Goal: Information Seeking & Learning: Learn about a topic

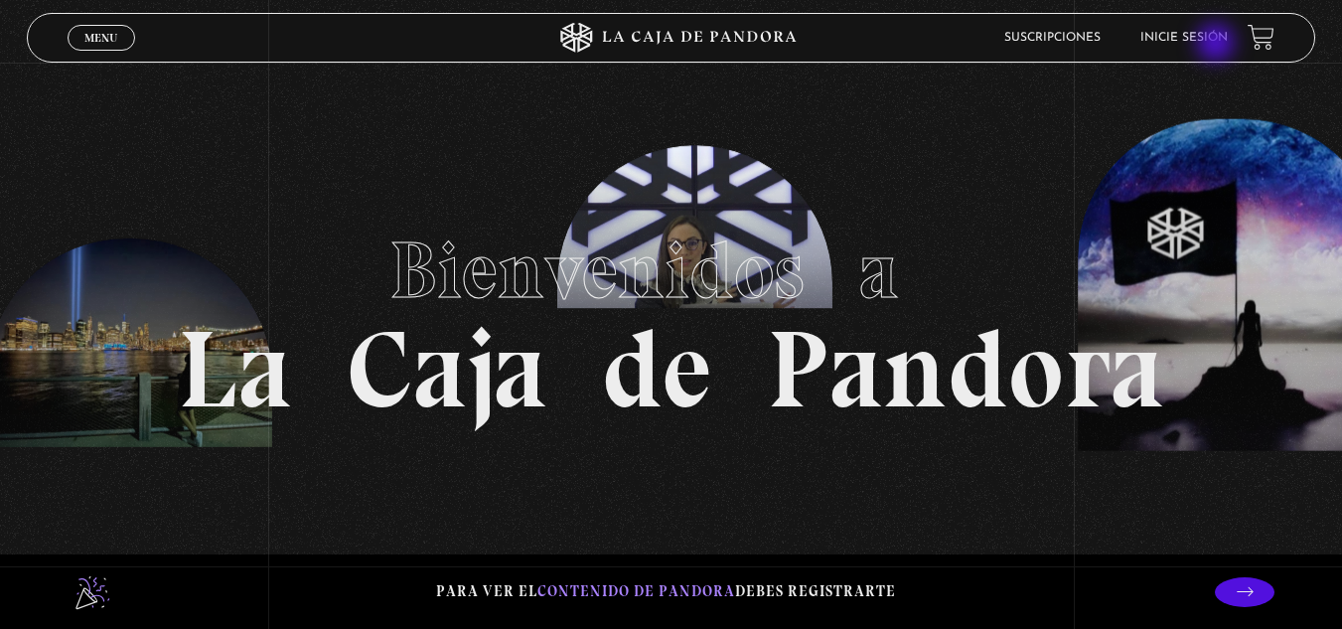
click at [1227, 51] on li "Inicie sesión" at bounding box center [1183, 37] width 87 height 31
click at [1227, 26] on li "Inicie sesión" at bounding box center [1183, 37] width 87 height 31
click at [1227, 42] on li "Inicie sesión" at bounding box center [1183, 37] width 87 height 31
click at [1227, 37] on link "Inicie sesión" at bounding box center [1183, 38] width 87 height 12
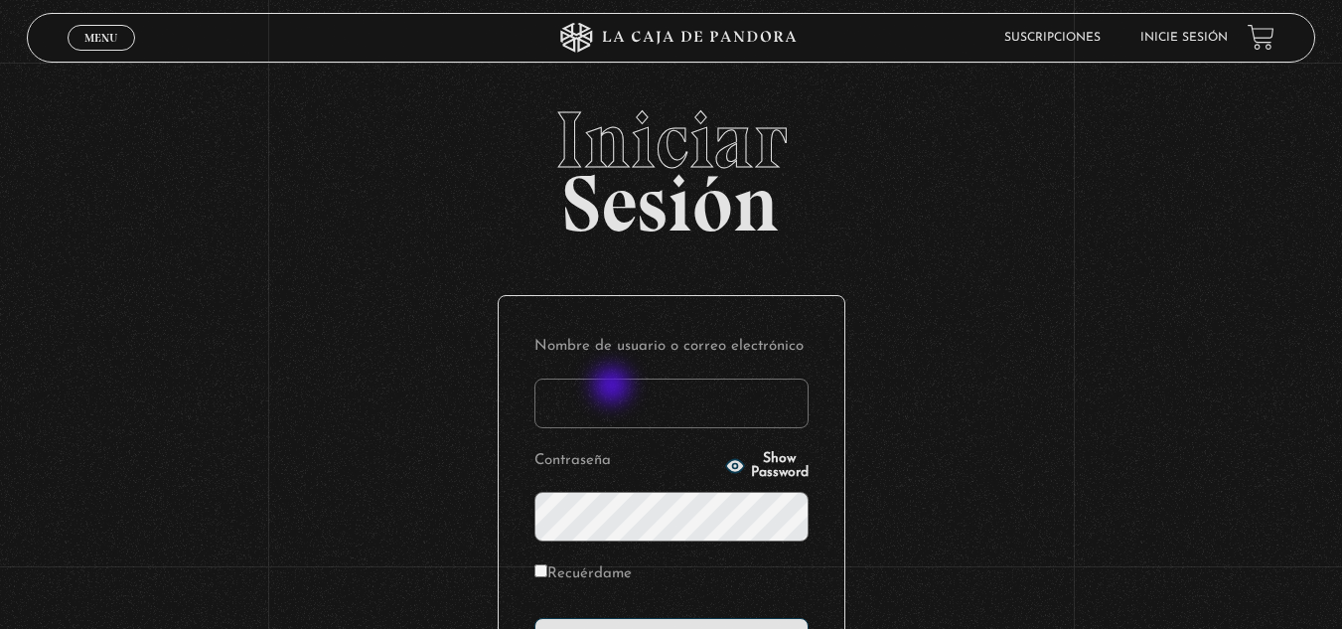
click at [614, 387] on input "Nombre de usuario o correo electrónico" at bounding box center [671, 403] width 274 height 50
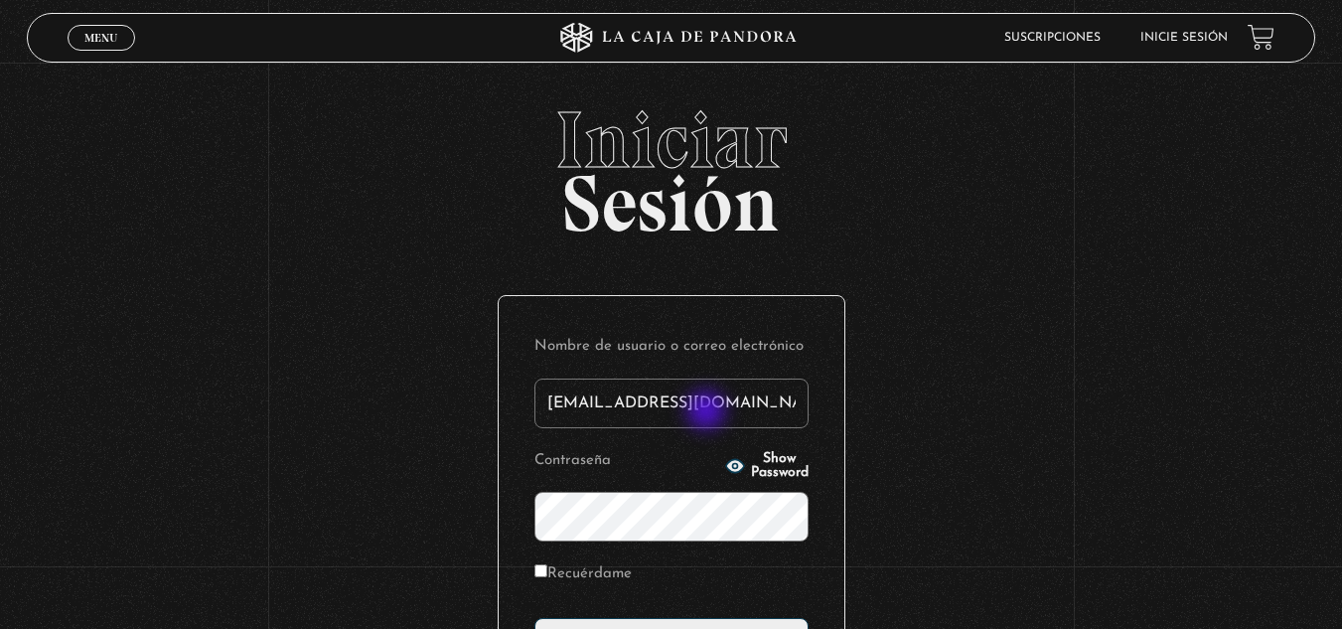
type input "[EMAIL_ADDRESS][DOMAIN_NAME]"
click at [725, 459] on icon "button" at bounding box center [735, 466] width 20 height 20
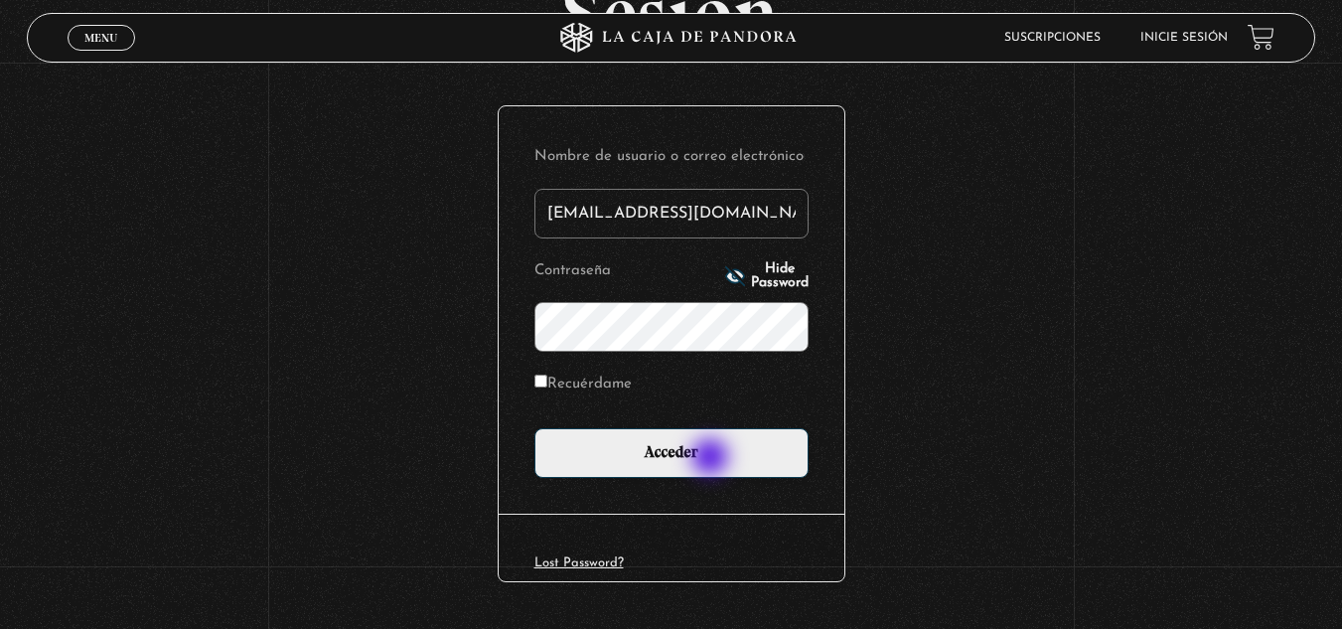
scroll to position [199, 0]
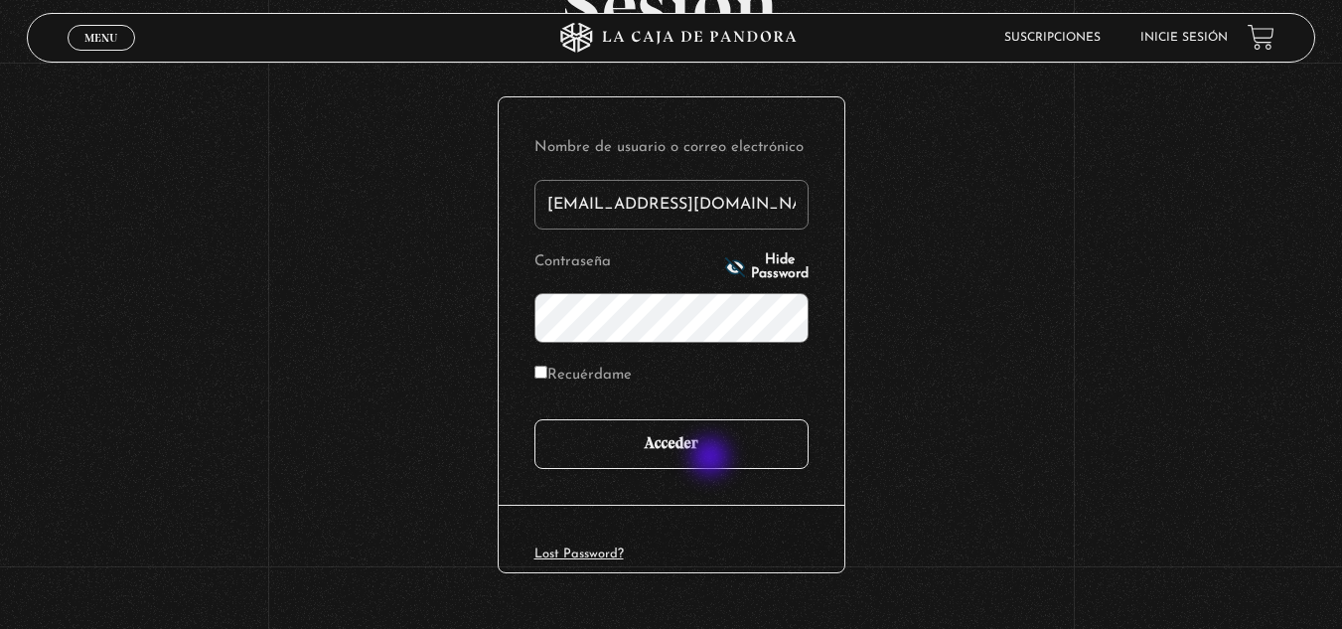
click at [712, 459] on input "Acceder" at bounding box center [671, 444] width 274 height 50
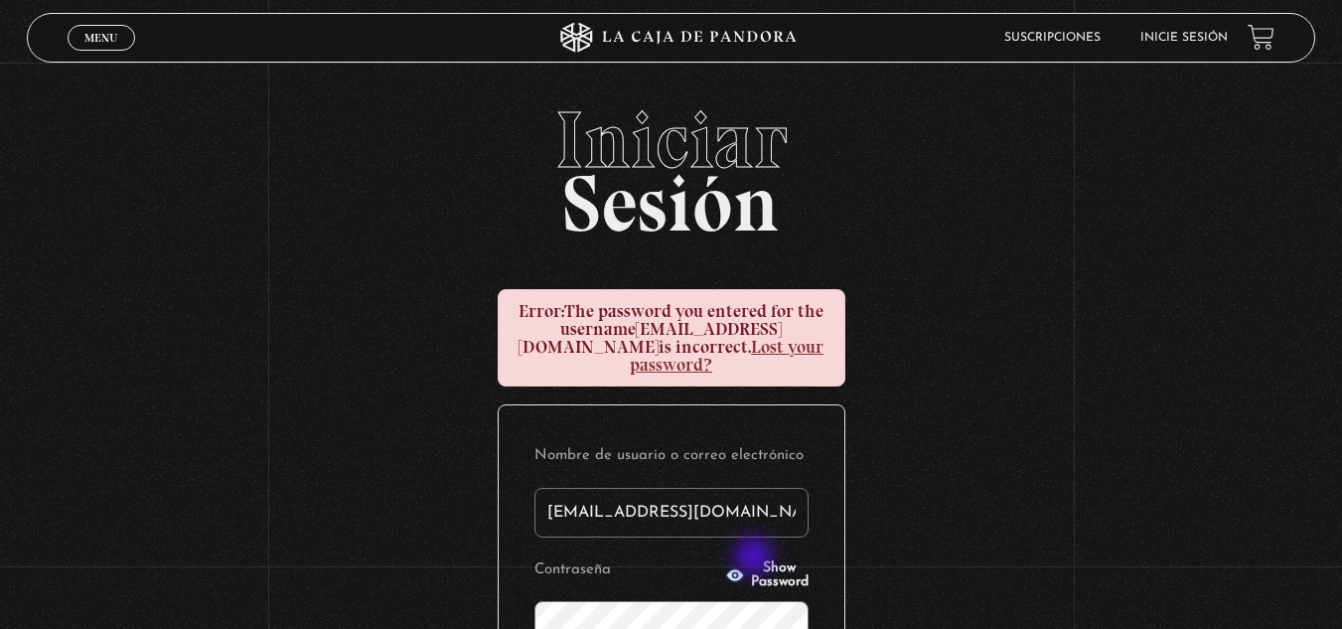
click at [758, 561] on span "Show Password" at bounding box center [780, 575] width 58 height 28
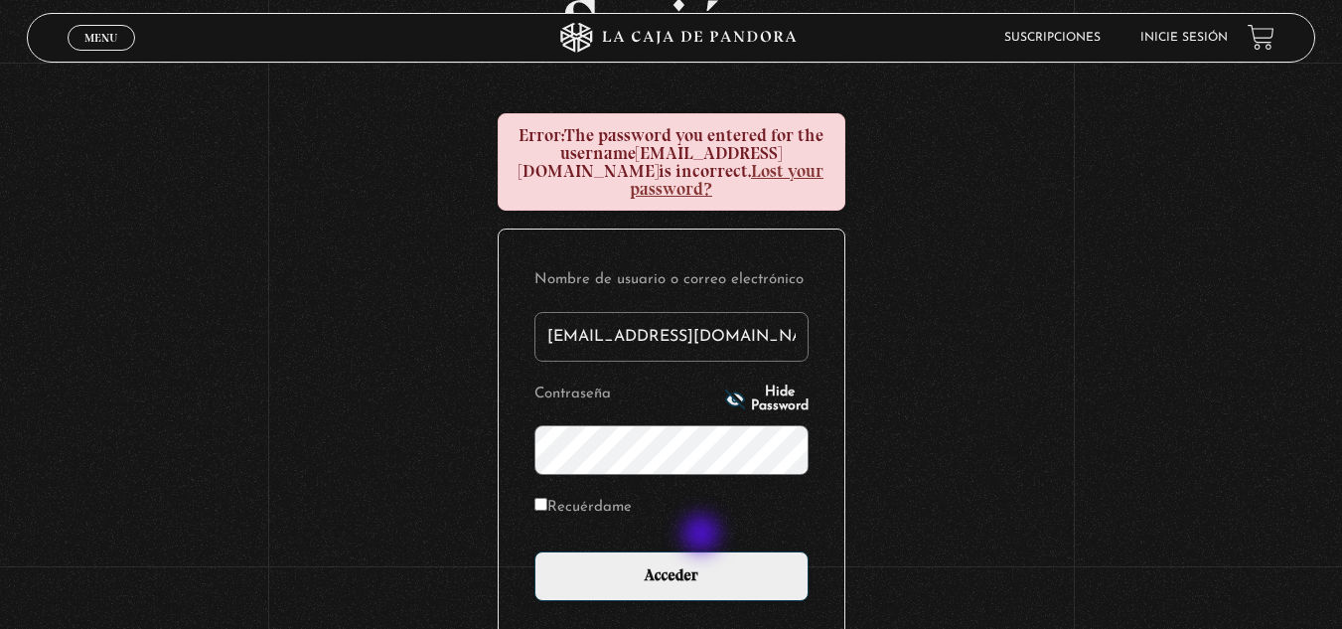
scroll to position [302, 0]
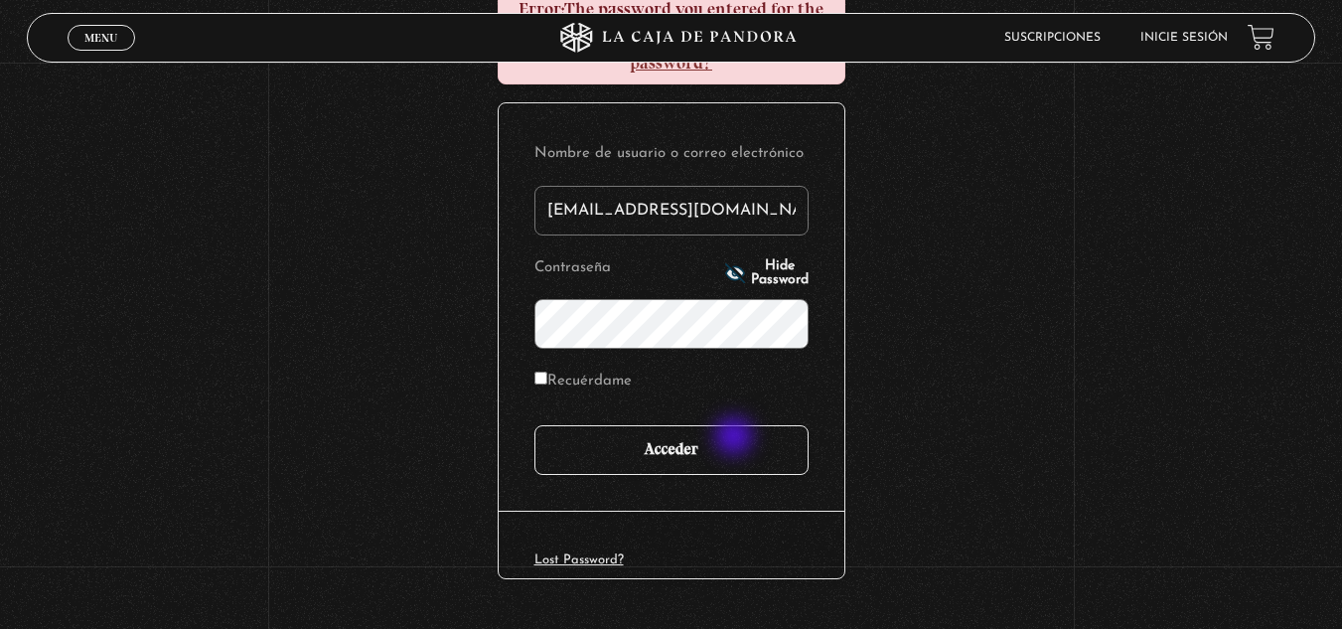
click at [737, 435] on input "Acceder" at bounding box center [671, 450] width 274 height 50
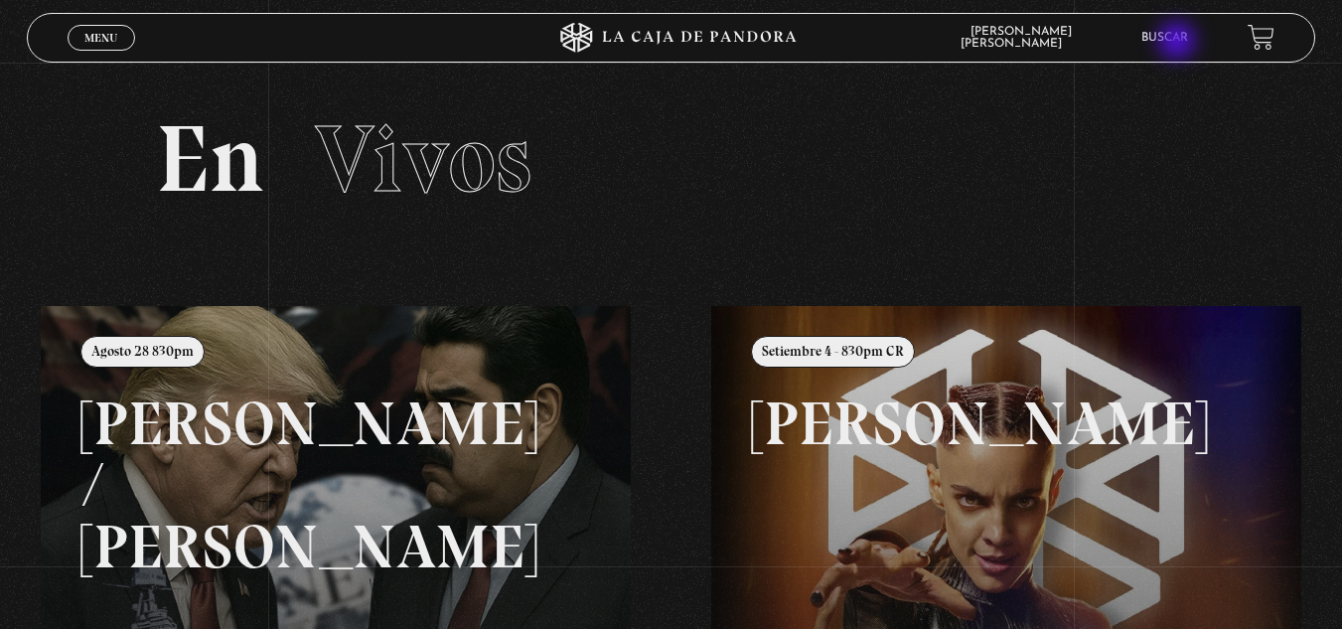
drag, startPoint x: 1179, startPoint y: 38, endPoint x: 1177, endPoint y: 49, distance: 11.1
click at [1179, 39] on link "Buscar" at bounding box center [1164, 38] width 47 height 12
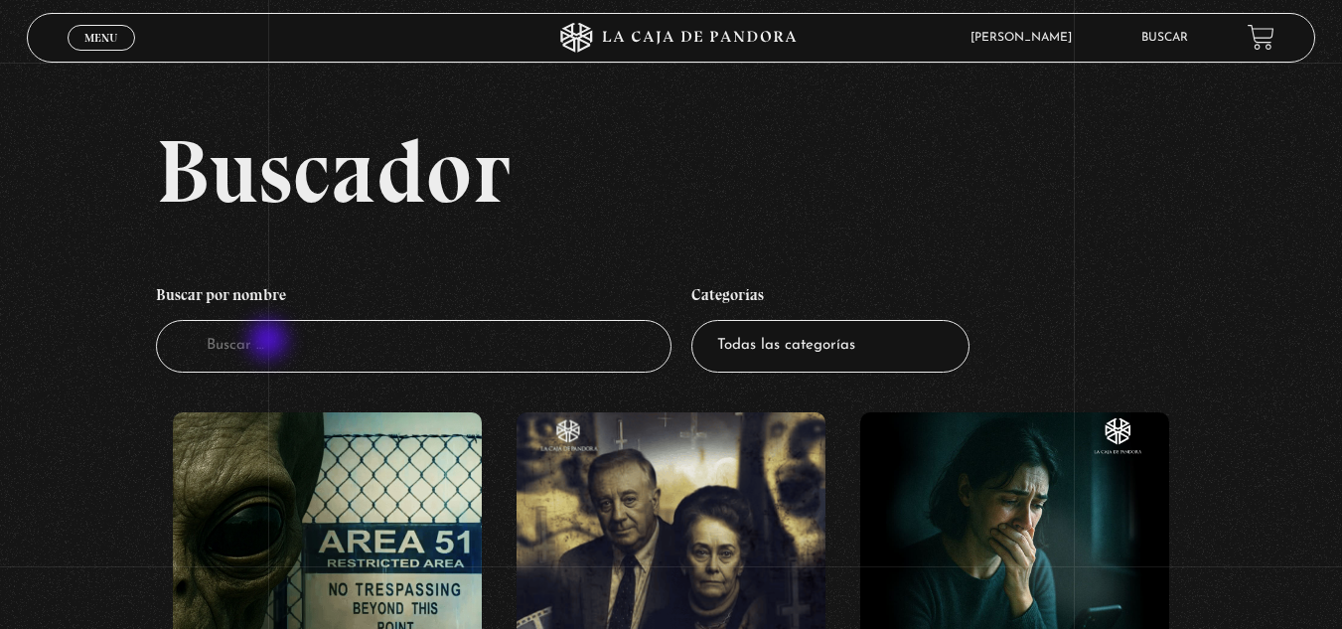
click at [269, 342] on input "Buscador" at bounding box center [413, 346] width 515 height 53
type input "11"
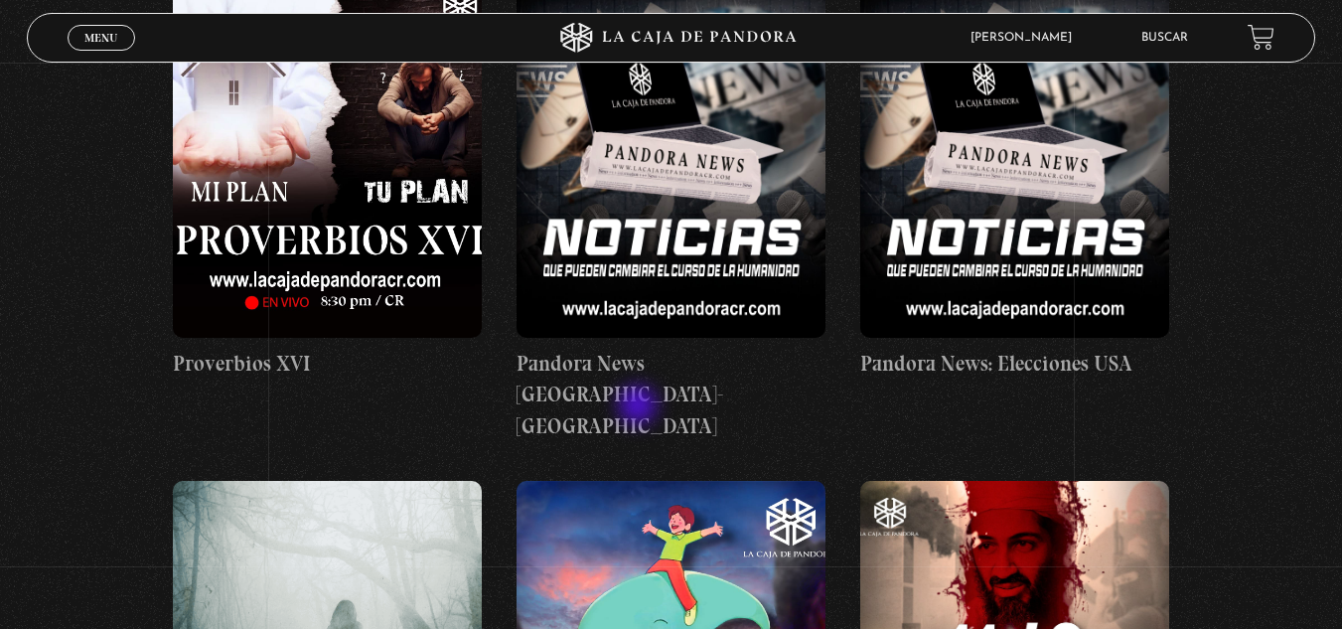
scroll to position [894, 0]
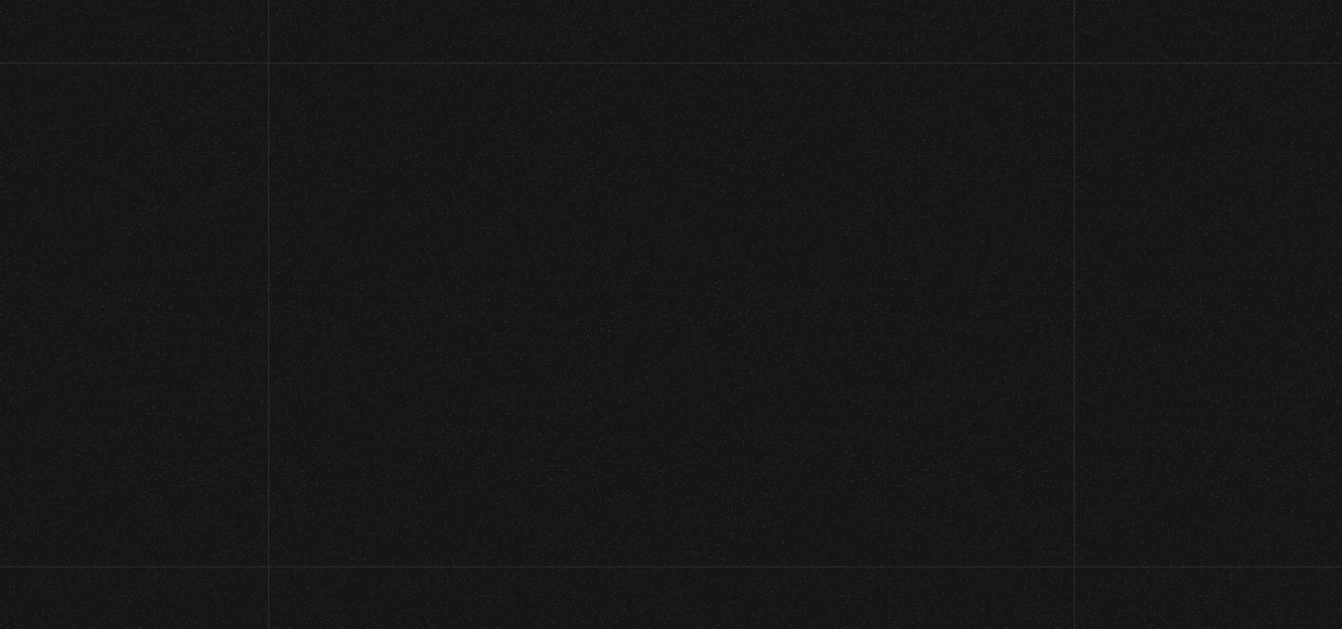
scroll to position [199, 0]
